Goal: Information Seeking & Learning: Learn about a topic

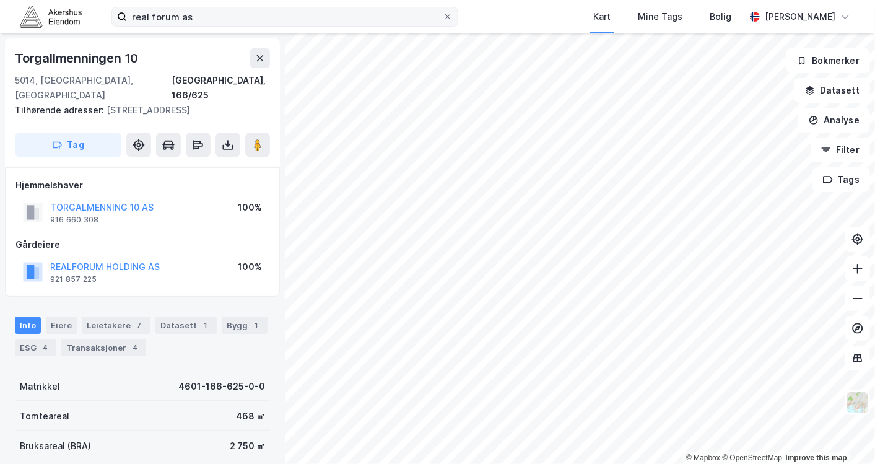
scroll to position [249, 0]
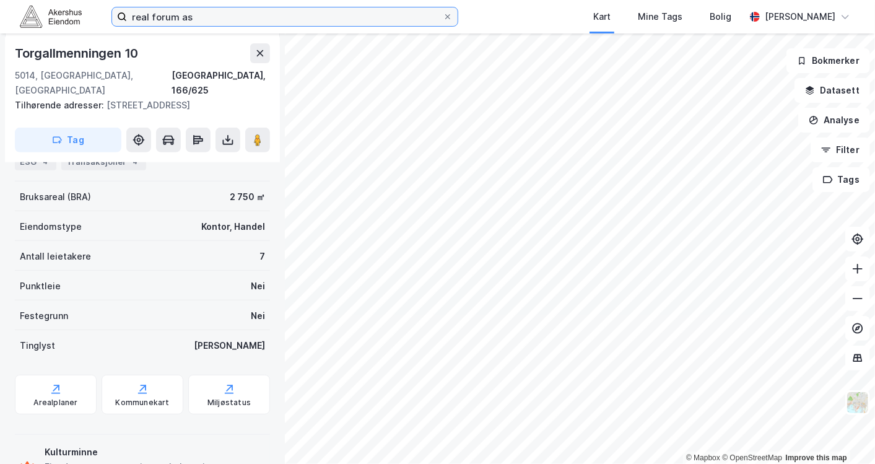
click at [209, 19] on input "real forum as" at bounding box center [285, 16] width 316 height 19
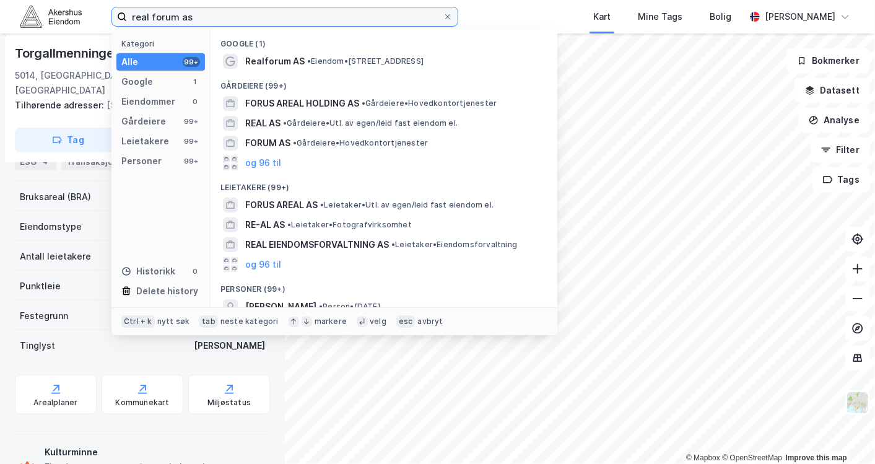
drag, startPoint x: 245, startPoint y: 17, endPoint x: 83, endPoint y: -6, distance: 163.8
click at [83, 0] on html "real forum as Kategori Alle 99+ Google 1 Eiendommer 0 Gårdeiere 99+ Leietakere …" at bounding box center [437, 232] width 875 height 464
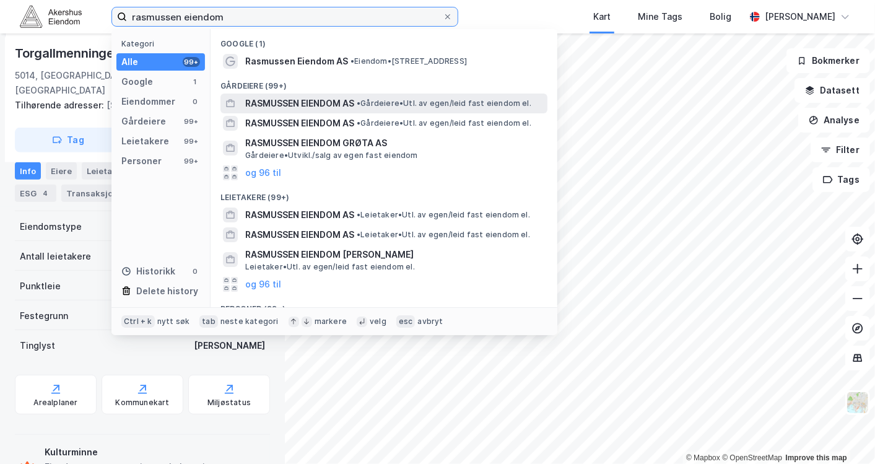
type input "rasmussen eiendom"
click at [298, 99] on span "RASMUSSEN EIENDOM AS" at bounding box center [299, 103] width 109 height 15
